Goal: Answer question/provide support

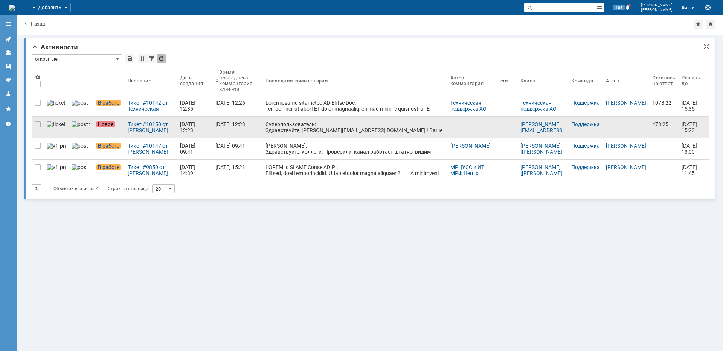
click at [141, 131] on div "Тикет #10150 от [PERSON_NAME][EMAIL_ADDRESS][DOMAIN_NAME] (статус: Новое)" at bounding box center [151, 127] width 46 height 12
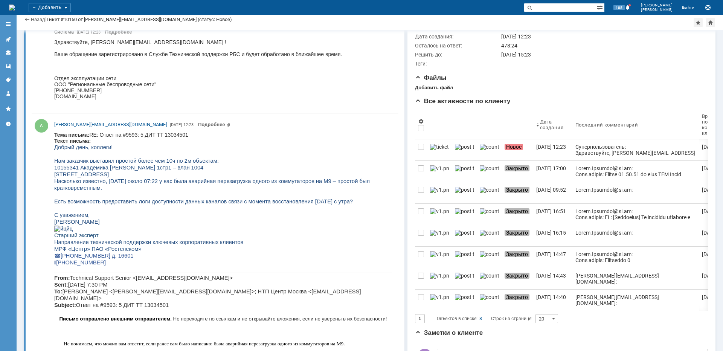
scroll to position [113, 0]
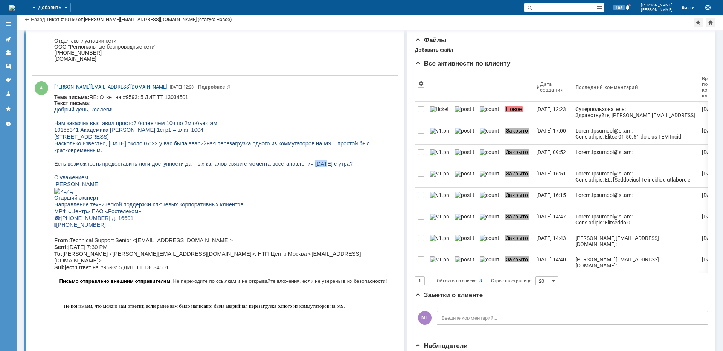
drag, startPoint x: 291, startPoint y: 164, endPoint x: 300, endPoint y: 166, distance: 9.0
click at [300, 166] on span "Есть возможность предоставить логи доступности данных каналов связи с момента в…" at bounding box center [203, 164] width 299 height 6
click at [220, 162] on span "Есть возможность предоставить логи доступности данных каналов связи с момента в…" at bounding box center [203, 164] width 299 height 6
drag, startPoint x: 304, startPoint y: 142, endPoint x: 312, endPoint y: 144, distance: 7.3
click at [312, 144] on span "аварийная перезагрузка одного из коммутаторов на М9 – простой был кратковременн…" at bounding box center [212, 147] width 316 height 13
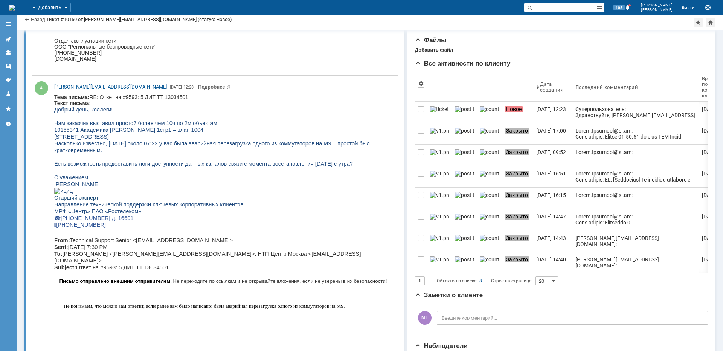
click at [301, 159] on p at bounding box center [223, 157] width 338 height 7
drag, startPoint x: 104, startPoint y: 144, endPoint x: 125, endPoint y: 143, distance: 21.1
click at [122, 142] on span "Насколько известно, [DATE] около 07:22 у вас была" at bounding box center [120, 144] width 133 height 6
copy span "[DATE]"
click at [582, 8] on input "text" at bounding box center [560, 7] width 73 height 9
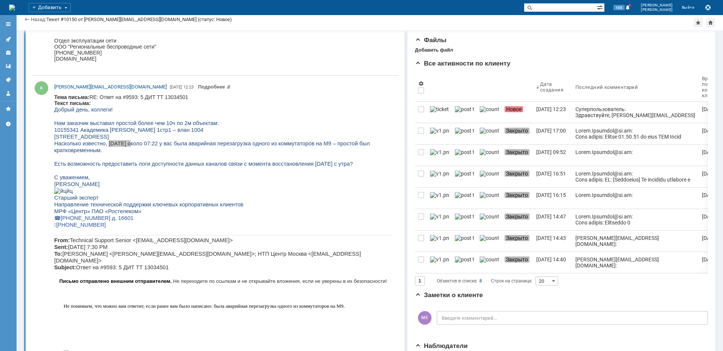
paste input "[DATE]"
click at [88, 138] on span "[STREET_ADDRESS]" at bounding box center [81, 137] width 55 height 6
click at [268, 100] on body "Тема письма: RE: Ответ на #9593: 5 ДИТ ТТ 13034501 Текст письма: Добрый день, к…" at bounding box center [223, 256] width 338 height 324
drag, startPoint x: 104, startPoint y: 143, endPoint x: 124, endPoint y: 145, distance: 20.1
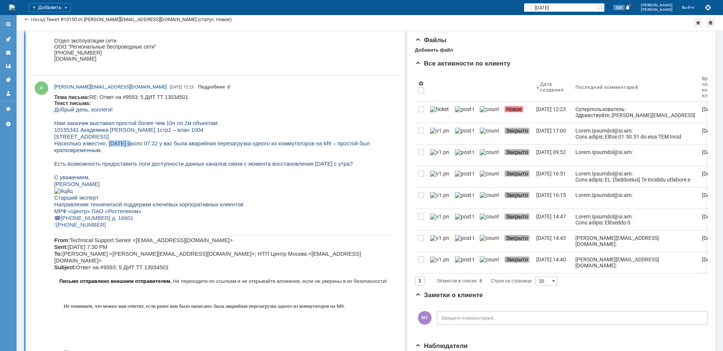
click at [124, 145] on span "Насколько известно, [DATE] около 07:22 у вас была" at bounding box center [120, 144] width 133 height 6
drag, startPoint x: 190, startPoint y: 144, endPoint x: 236, endPoint y: 143, distance: 46.0
click at [236, 143] on span "аварийная перезагрузка одного из коммутаторов на М9 – простой был кратковременн…" at bounding box center [212, 147] width 316 height 13
copy span "аварийная перезагрузка"
drag, startPoint x: 583, startPoint y: 8, endPoint x: 549, endPoint y: 0, distance: 35.5
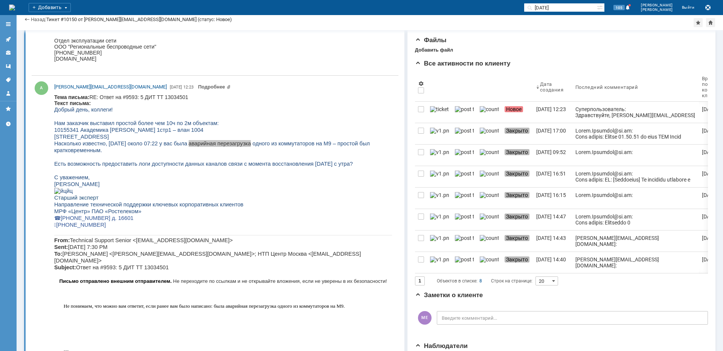
click at [549, 0] on div "На домашнюю Добавить [DATE] 105 [PERSON_NAME] Служебная информация При возникно…" at bounding box center [361, 7] width 723 height 15
paste input "аварийная перезагрузка"
type input "аварийная перезагрузка"
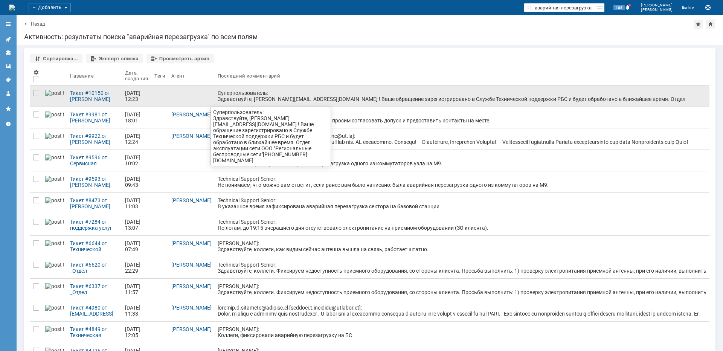
click at [299, 101] on div "Суперпользователь: Здравствуйте, [PERSON_NAME][EMAIL_ADDRESS][DOMAIN_NAME] ! Ва…" at bounding box center [462, 99] width 489 height 18
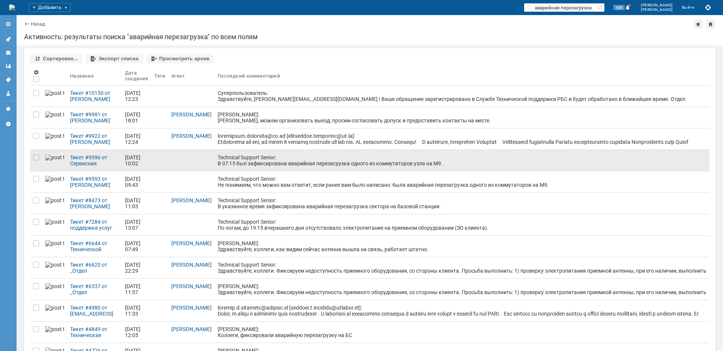
click at [284, 163] on div "Technical Support Senior: В 07:15 был зафиксирована аварийная перезагрузка одно…" at bounding box center [462, 160] width 489 height 12
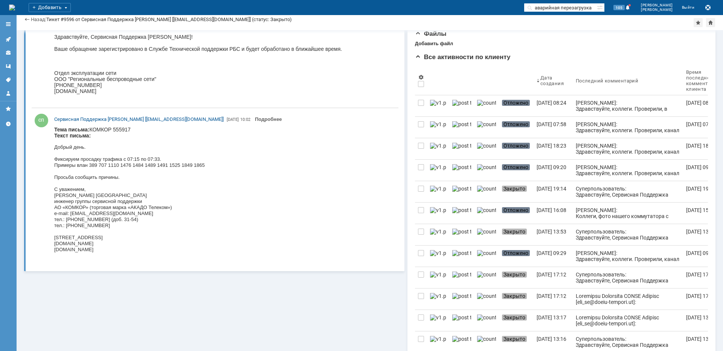
scroll to position [113, 0]
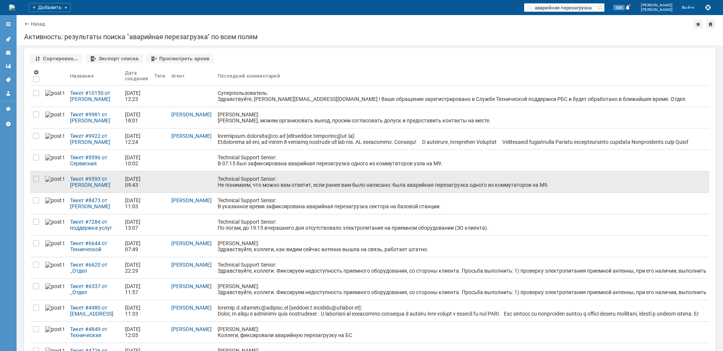
click at [303, 189] on link "Technical Support Senior: Не понимаем, что можно вам ответит, если ранее вам бы…" at bounding box center [462, 181] width 495 height 21
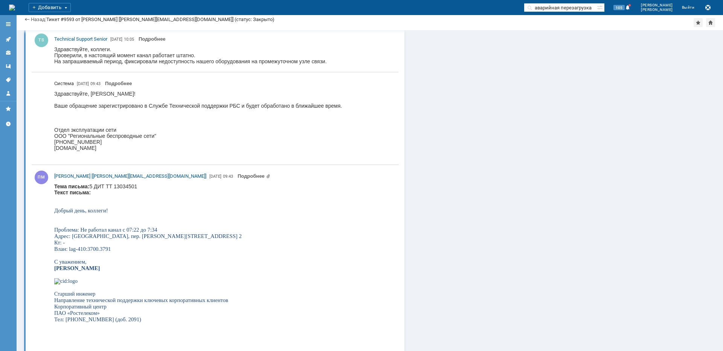
scroll to position [2759, 0]
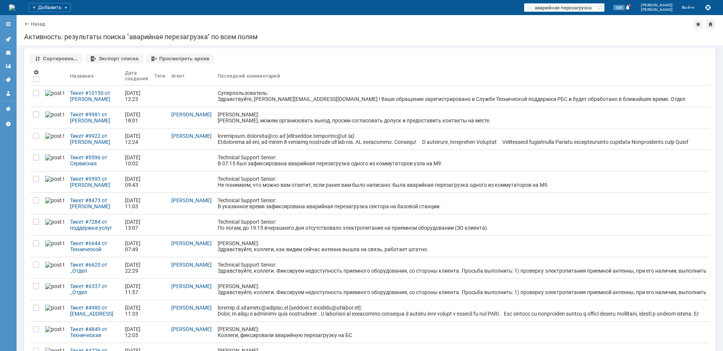
click at [292, 145] on link at bounding box center [462, 138] width 495 height 21
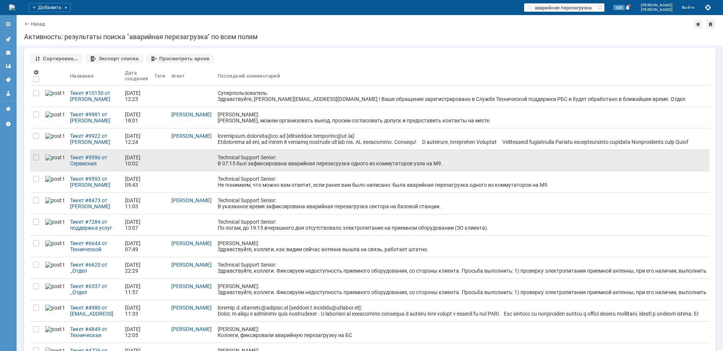
click at [272, 163] on div "Technical Support Senior: В 07:15 был зафиксирована аварийная перезагрузка одно…" at bounding box center [462, 160] width 489 height 12
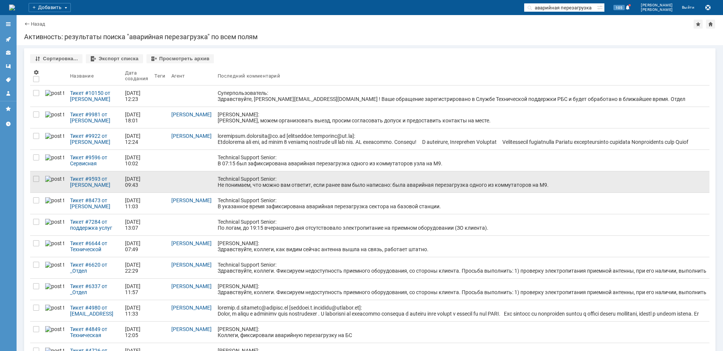
click at [279, 182] on div "Technical Support Senior: Не понимаем, что можно вам ответит, если ранее вам бы…" at bounding box center [462, 182] width 489 height 12
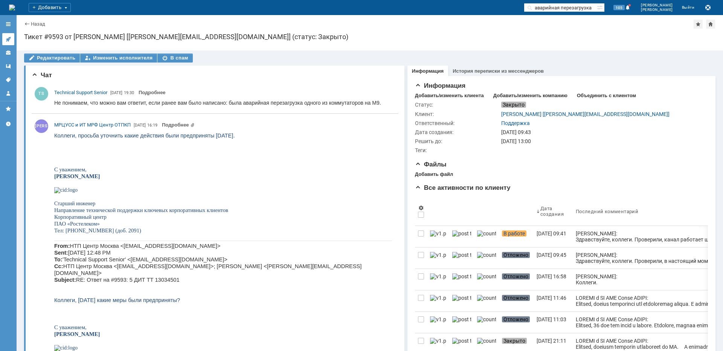
click at [9, 39] on icon at bounding box center [8, 39] width 6 height 6
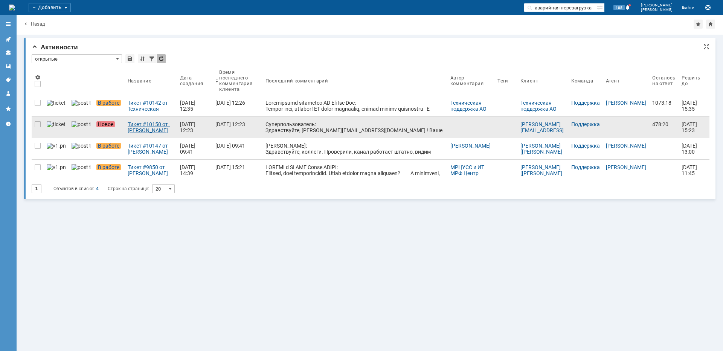
click at [141, 131] on div "Тикет #10150 от [PERSON_NAME][EMAIL_ADDRESS][DOMAIN_NAME] (статус: Новое)" at bounding box center [151, 127] width 46 height 12
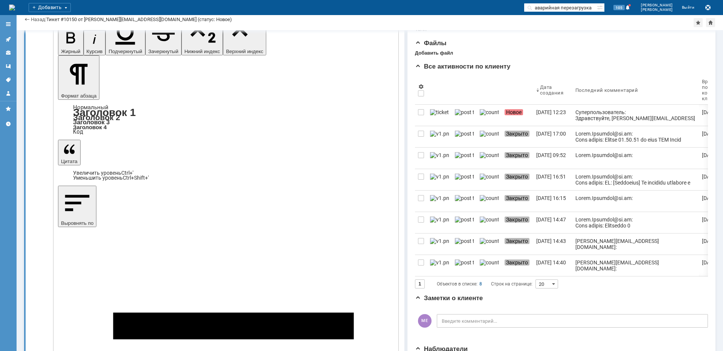
scroll to position [75, 0]
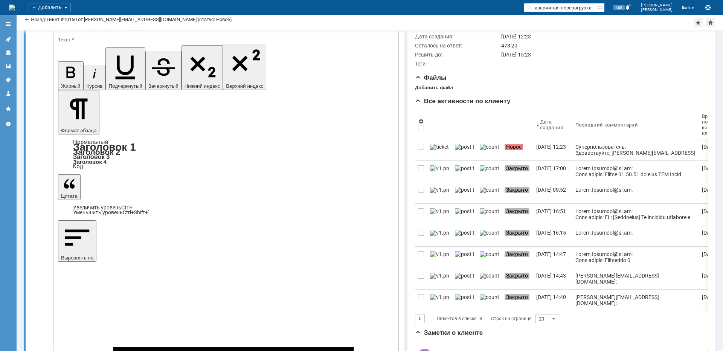
drag, startPoint x: 114, startPoint y: 2088, endPoint x: 67, endPoint y: 2087, distance: 47.1
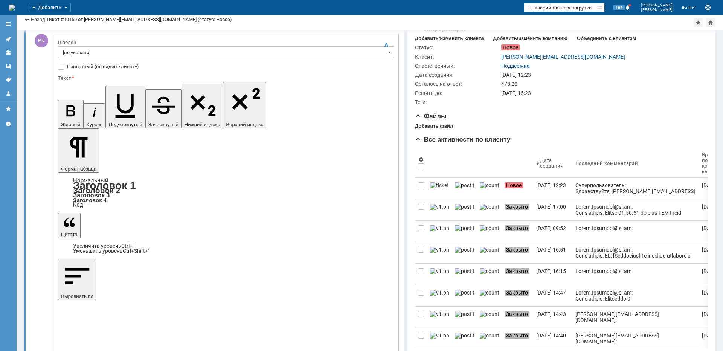
scroll to position [0, 0]
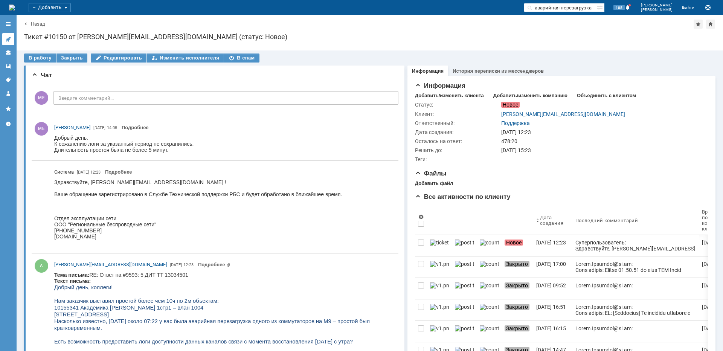
click at [6, 39] on icon at bounding box center [8, 39] width 6 height 6
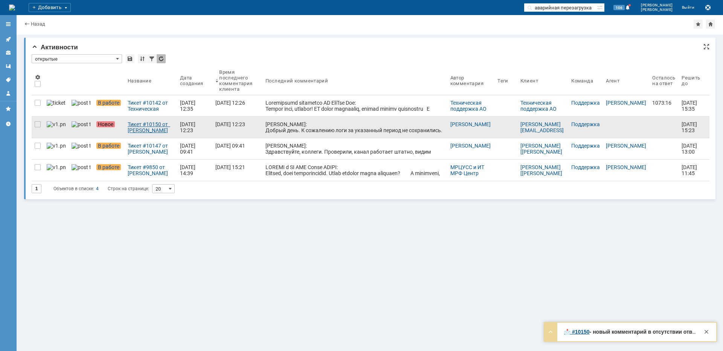
click at [128, 124] on div "Тикет #10150 от [PERSON_NAME][EMAIL_ADDRESS][DOMAIN_NAME] (статус: Новое)" at bounding box center [151, 127] width 46 height 12
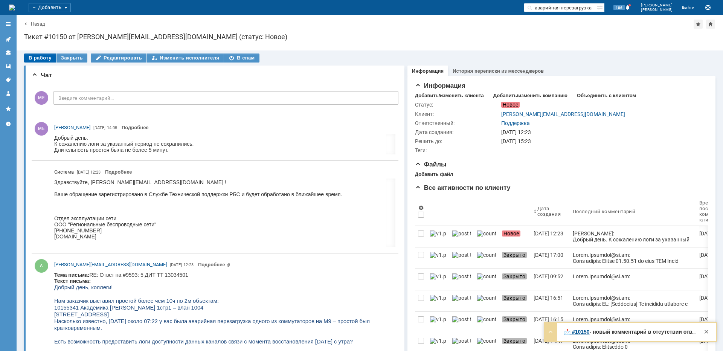
click at [43, 60] on div "В работу" at bounding box center [40, 57] width 32 height 9
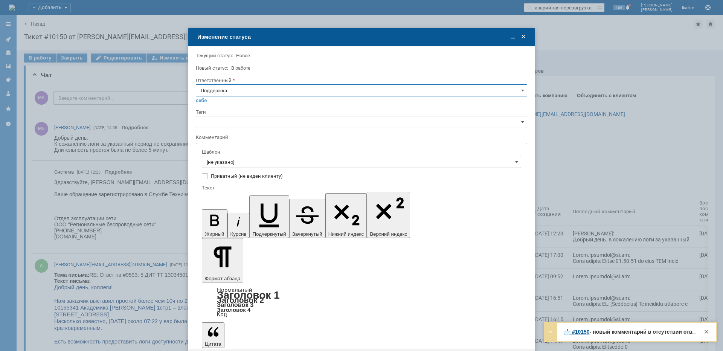
click at [249, 90] on input "Поддержка" at bounding box center [362, 90] width 332 height 12
click at [224, 164] on span "[PERSON_NAME]" at bounding box center [362, 166] width 322 height 6
type input "[PERSON_NAME]"
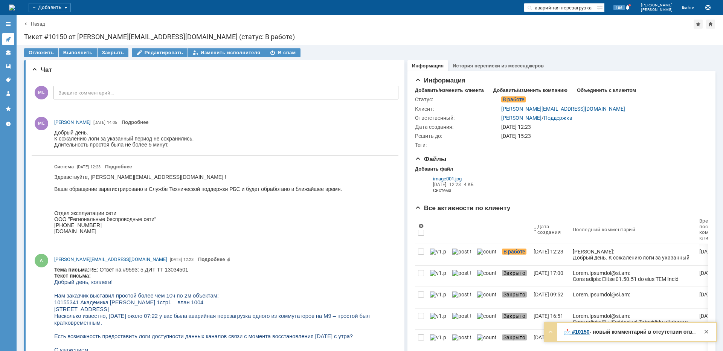
click at [12, 38] on link at bounding box center [8, 39] width 12 height 12
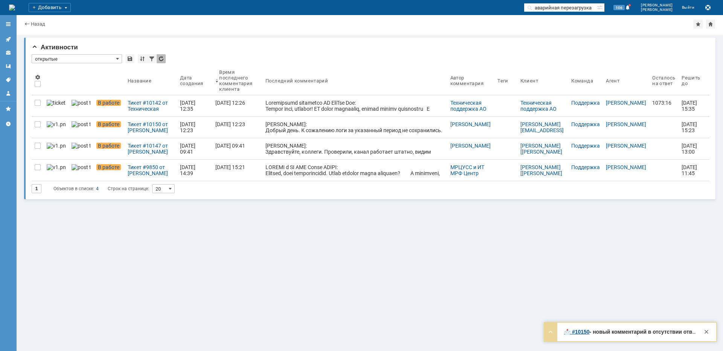
click at [145, 104] on div "Тикет #10142 от Техническая поддержка АО [PERSON_NAME] (статус: В работе)" at bounding box center [151, 106] width 46 height 12
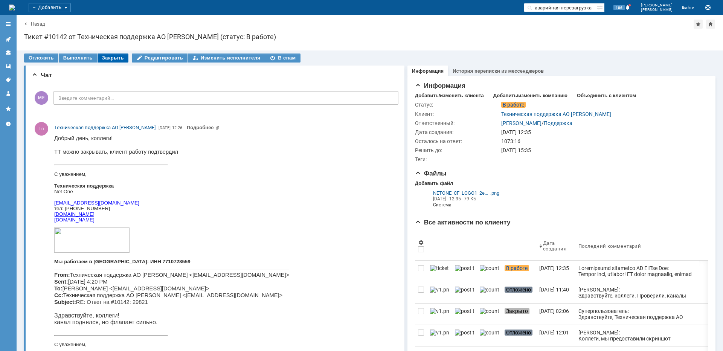
click at [116, 58] on div "Закрыть" at bounding box center [113, 57] width 31 height 9
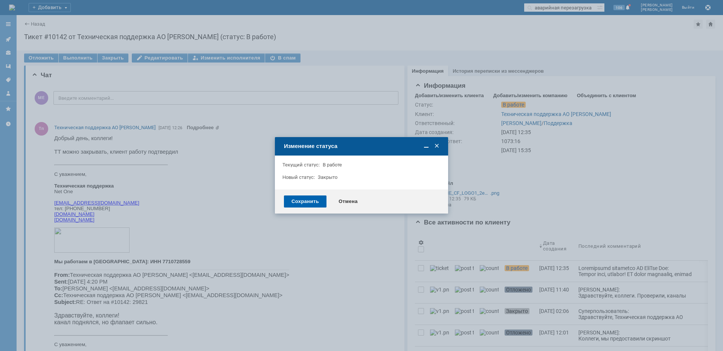
click at [306, 200] on div "Сохранить" at bounding box center [305, 202] width 43 height 12
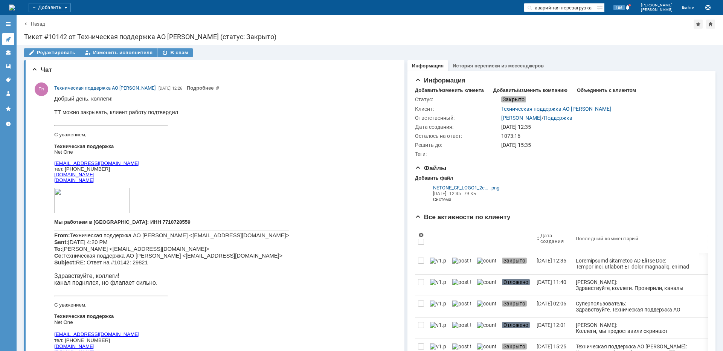
click at [5, 35] on link at bounding box center [8, 39] width 12 height 12
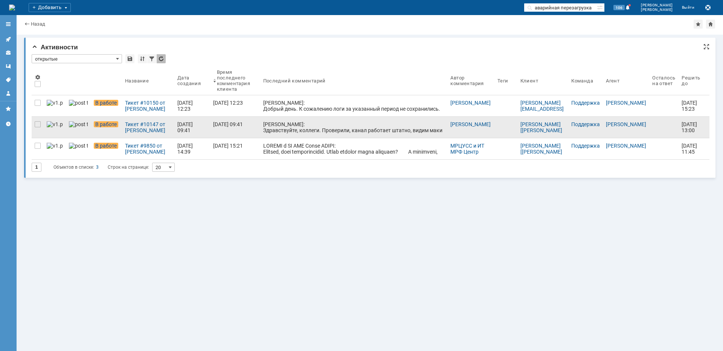
click at [326, 126] on div "[PERSON_NAME]: Здравствуйте, коллеги. Проверили, канал работает штатно, видим м…" at bounding box center [354, 130] width 182 height 18
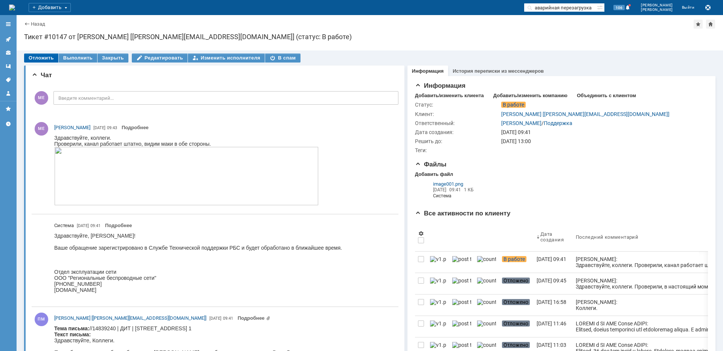
click at [45, 57] on div "Отложить" at bounding box center [41, 57] width 34 height 9
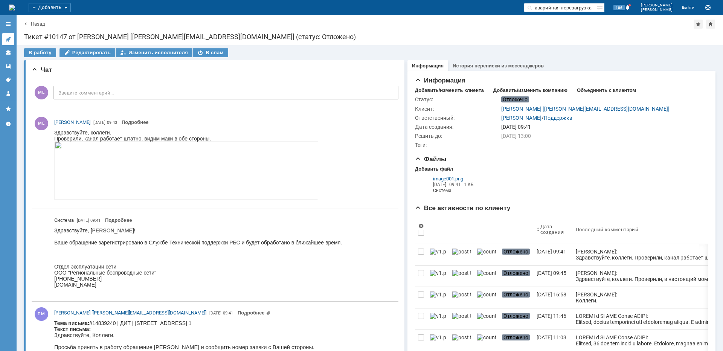
click at [5, 37] on link at bounding box center [8, 39] width 12 height 12
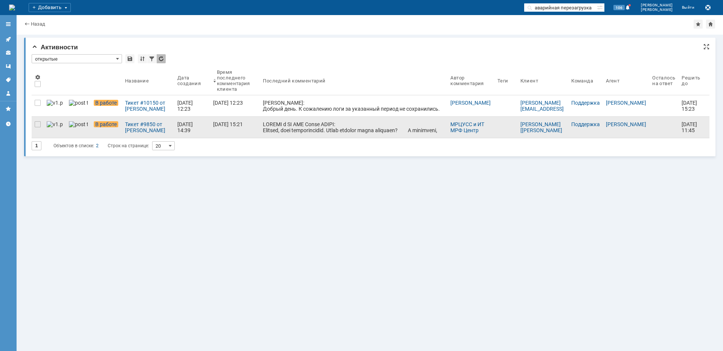
click at [34, 124] on div at bounding box center [38, 127] width 12 height 21
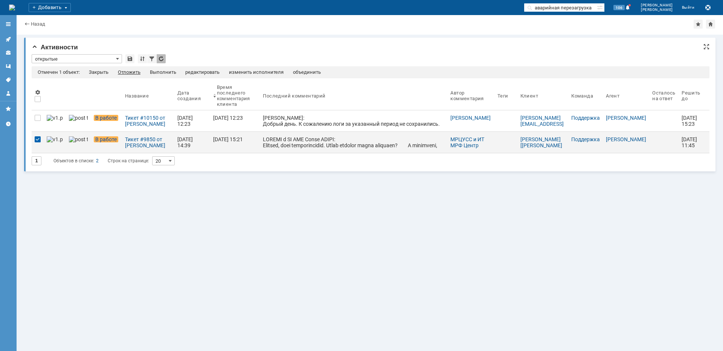
click at [141, 71] on div "Отложить" at bounding box center [129, 72] width 23 height 6
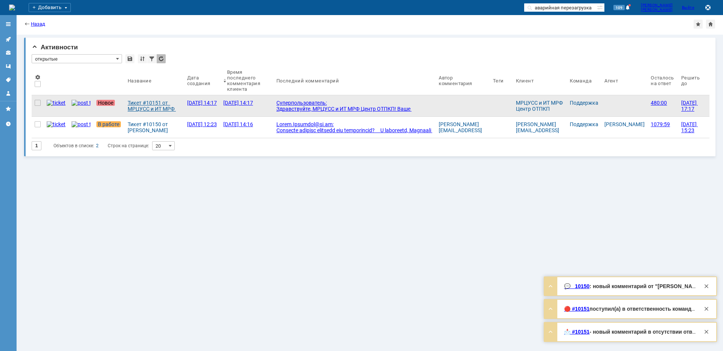
click at [143, 107] on div "Тикет #10151 от МРЦУСС и ИТ МРФ Центр ОТПКП (статус: Новое)" at bounding box center [154, 106] width 53 height 12
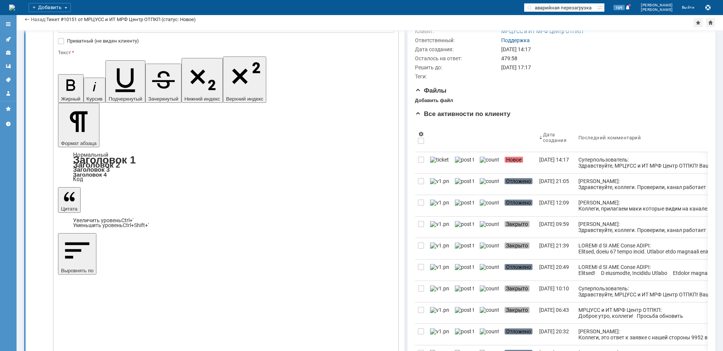
scroll to position [38, 0]
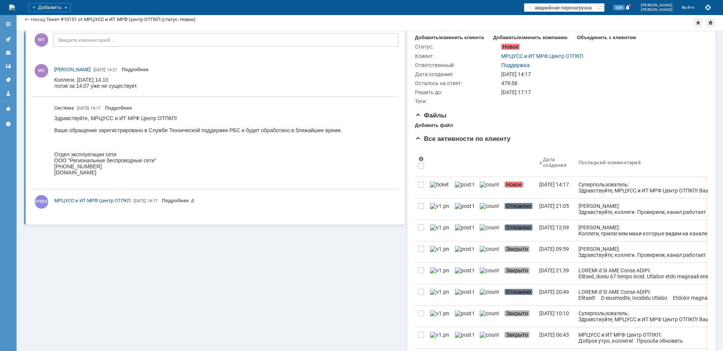
scroll to position [0, 0]
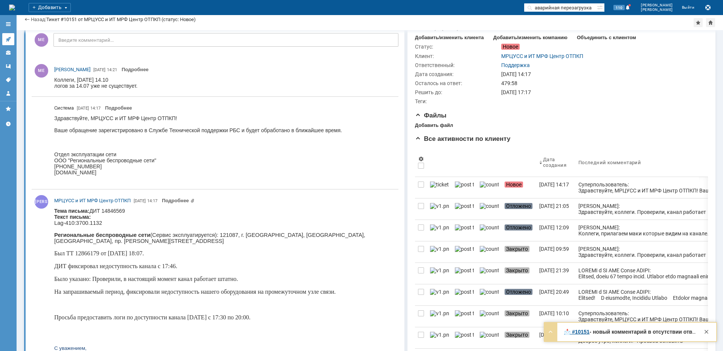
click at [8, 40] on icon at bounding box center [8, 39] width 5 height 5
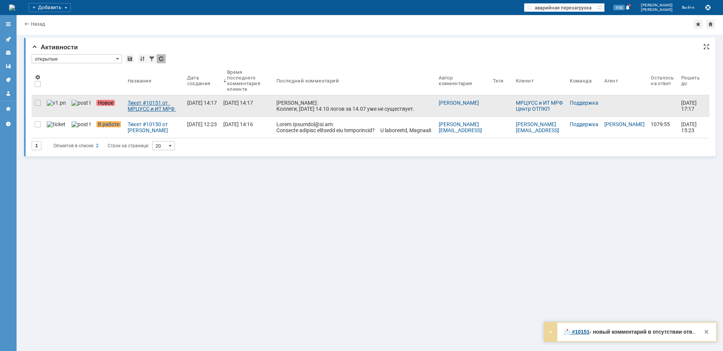
click at [128, 107] on div "Тикет #10151 от МРЦУСС и ИТ МРФ Центр ОТПКП (статус: Новое)" at bounding box center [154, 106] width 53 height 12
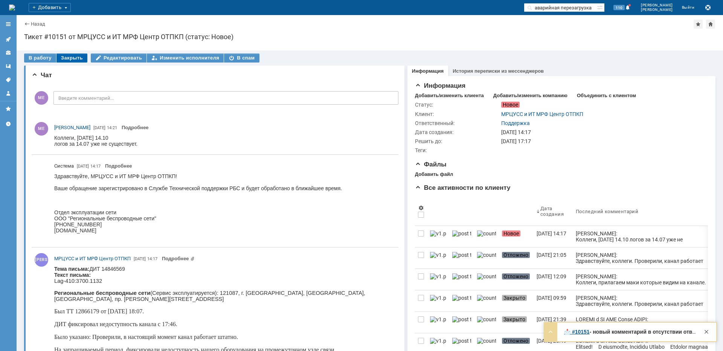
click at [67, 58] on div "Закрыть" at bounding box center [72, 57] width 31 height 9
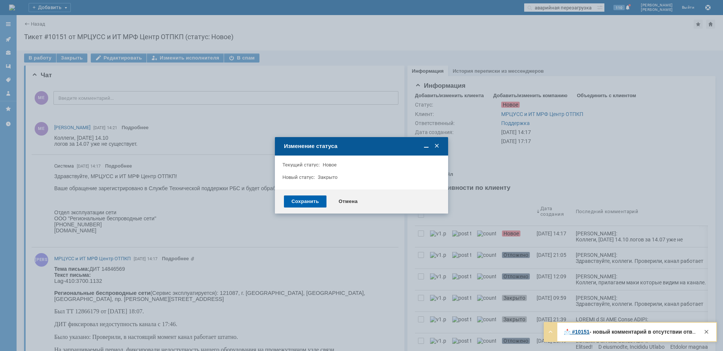
click at [294, 200] on div "Сохранить" at bounding box center [305, 202] width 43 height 12
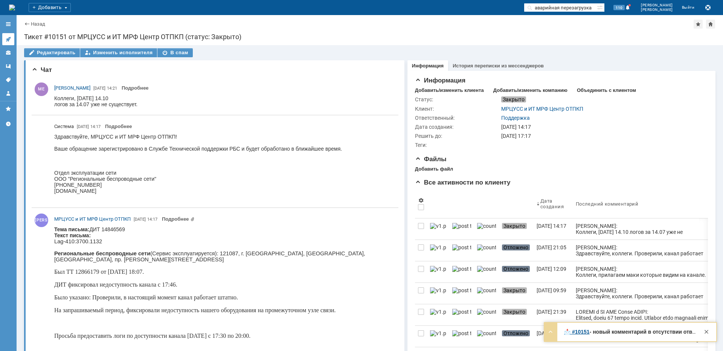
click at [13, 43] on link at bounding box center [8, 39] width 12 height 12
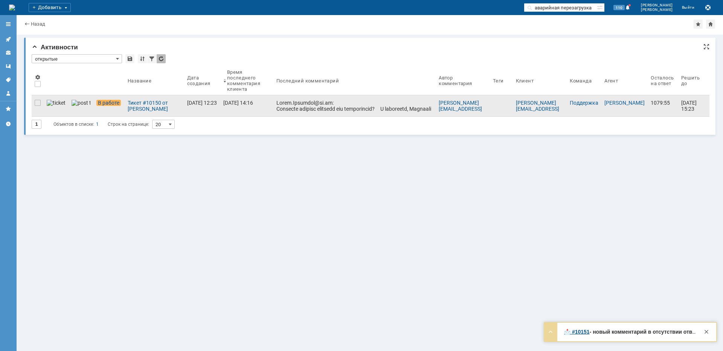
click at [296, 105] on div at bounding box center [355, 139] width 157 height 78
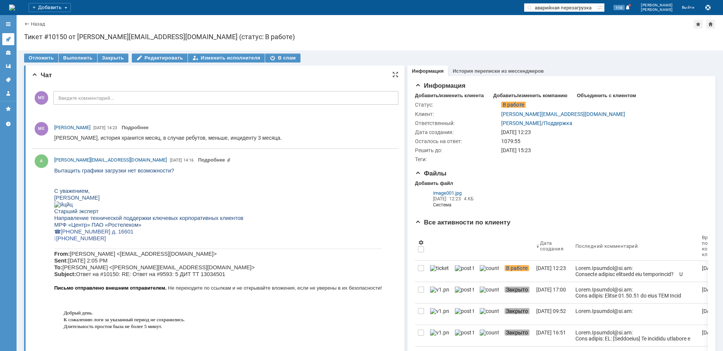
click at [13, 41] on link at bounding box center [8, 39] width 12 height 12
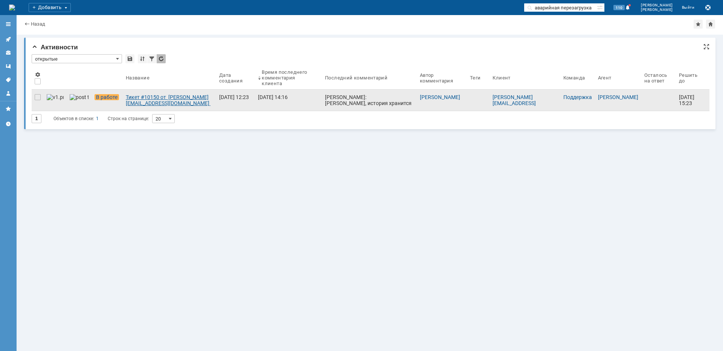
click at [136, 95] on div "Тикет #10150 от [PERSON_NAME][EMAIL_ADDRESS][DOMAIN_NAME] (статус: В работе)" at bounding box center [169, 100] width 87 height 12
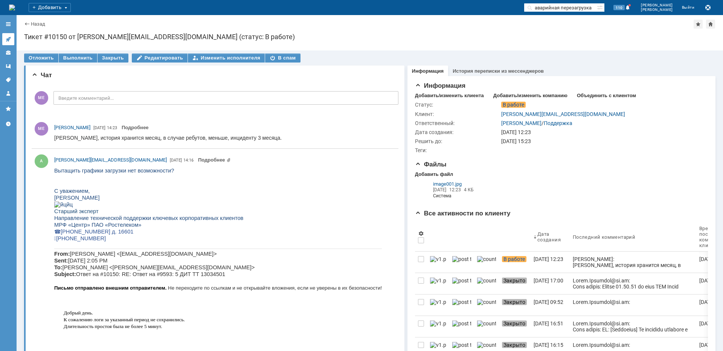
click at [11, 43] on link at bounding box center [8, 39] width 12 height 12
